Goal: Find contact information: Obtain details needed to contact an individual or organization

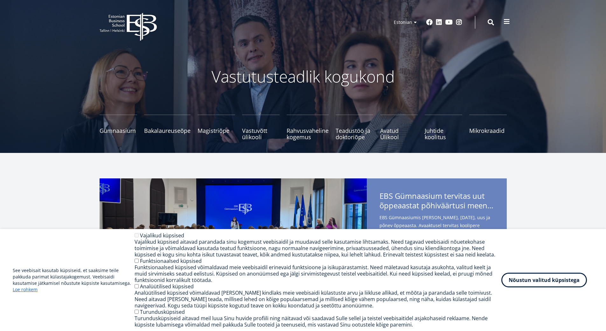
click at [505, 16] on div "EBS Logo Created with Sketch. Kasutaja konto menüü Admin Estonian Estonian Engl…" at bounding box center [303, 22] width 458 height 19
click at [504, 18] on span at bounding box center [507, 21] width 6 height 6
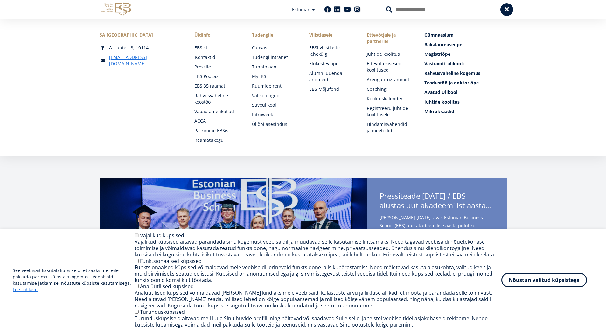
click at [204, 55] on link "Kontaktid" at bounding box center [217, 57] width 45 height 6
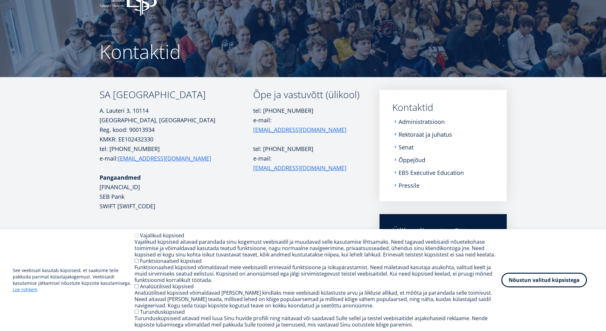
scroll to position [95, 0]
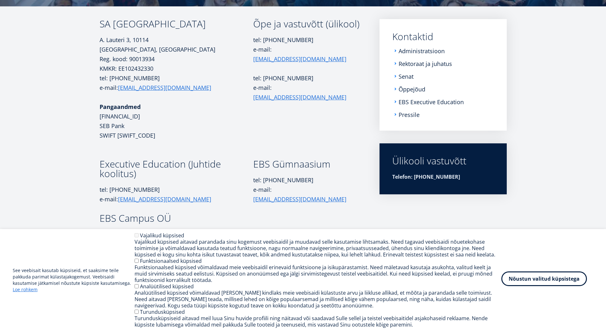
click at [563, 278] on button "Nõustun valitud küpsistega" at bounding box center [545, 278] width 86 height 15
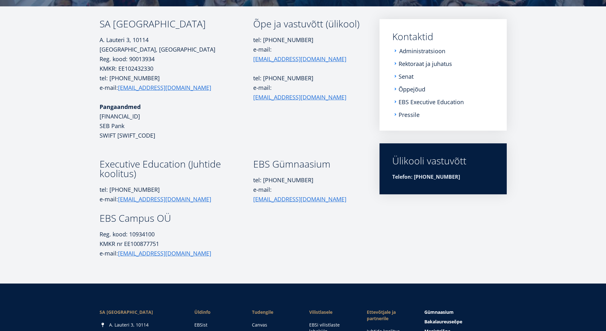
click at [407, 52] on link "Administratsioon" at bounding box center [422, 51] width 46 height 6
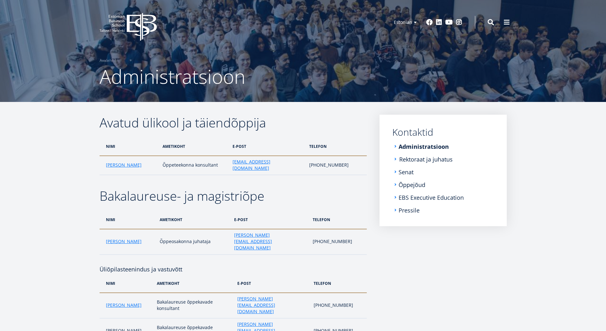
click at [415, 158] on link "Rektoraat ja juhatus" at bounding box center [425, 159] width 53 height 6
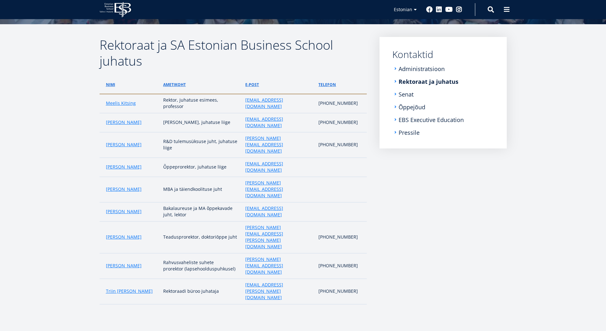
scroll to position [76, 0]
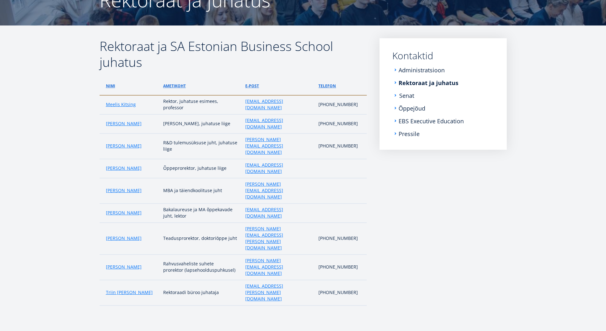
click at [407, 95] on link "Senat" at bounding box center [406, 95] width 15 height 6
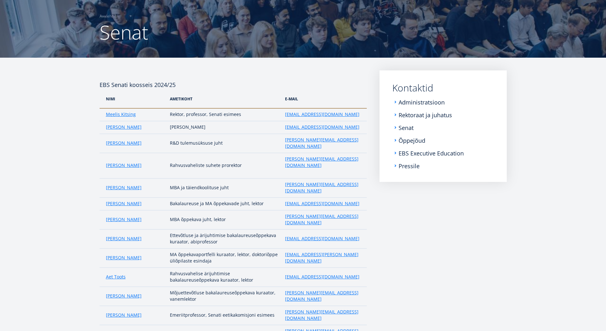
scroll to position [12, 0]
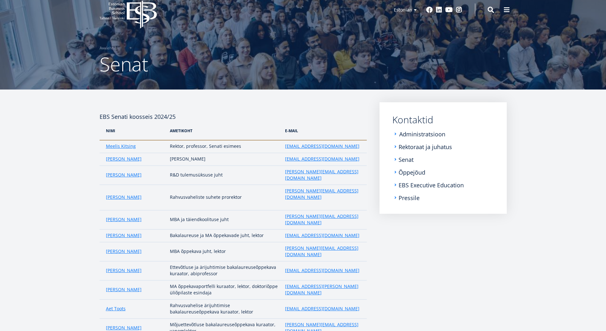
click at [427, 133] on link "Administratsioon" at bounding box center [422, 134] width 46 height 6
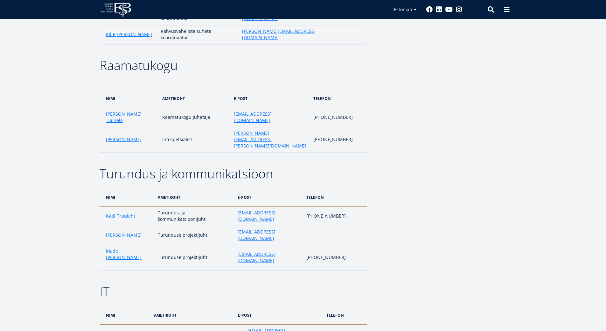
scroll to position [649, 0]
